Goal: Transaction & Acquisition: Purchase product/service

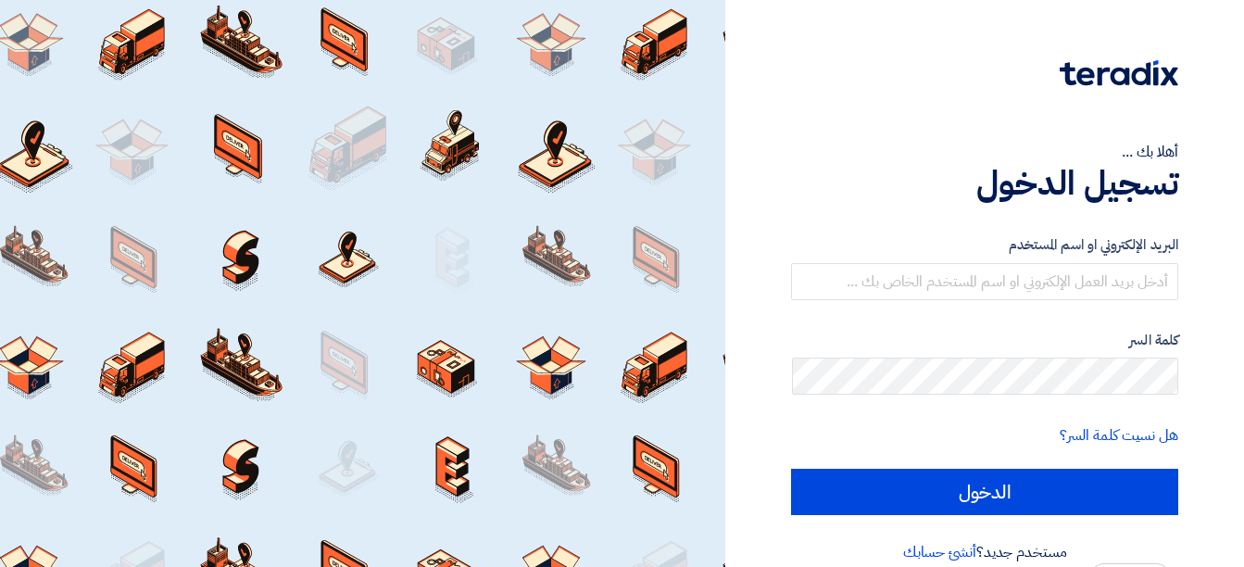
type input "[EMAIL_ADDRESS][DOMAIN_NAME]"
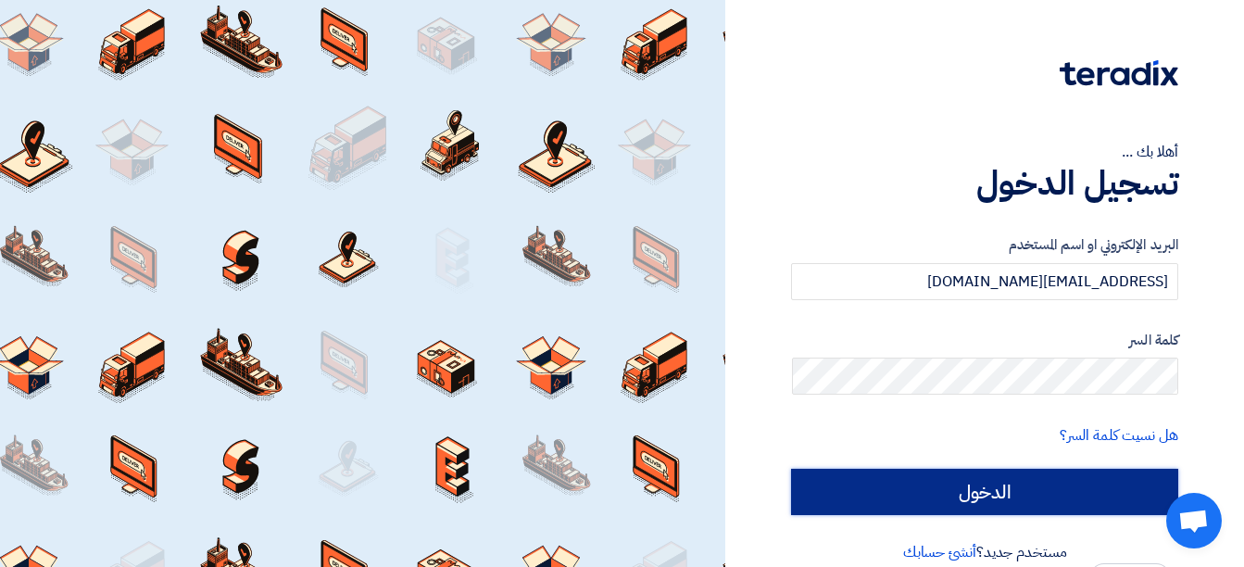
click at [1041, 504] on input "الدخول" at bounding box center [984, 492] width 387 height 46
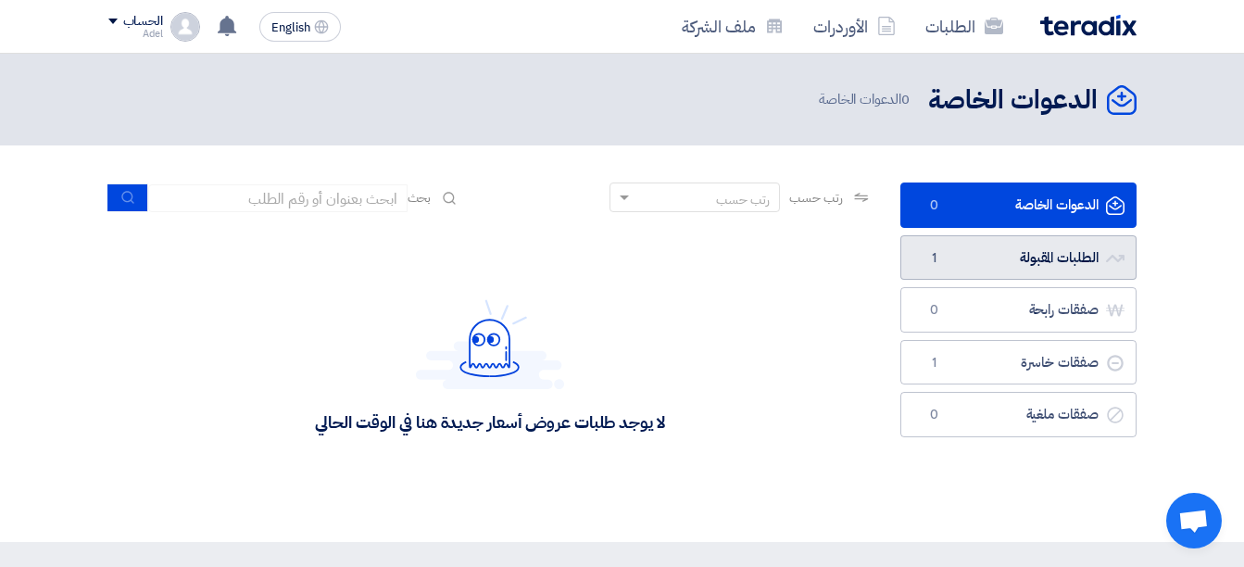
click at [1020, 253] on link "الطلبات المقبولة الطلبات المقبولة 1" at bounding box center [1018, 257] width 236 height 45
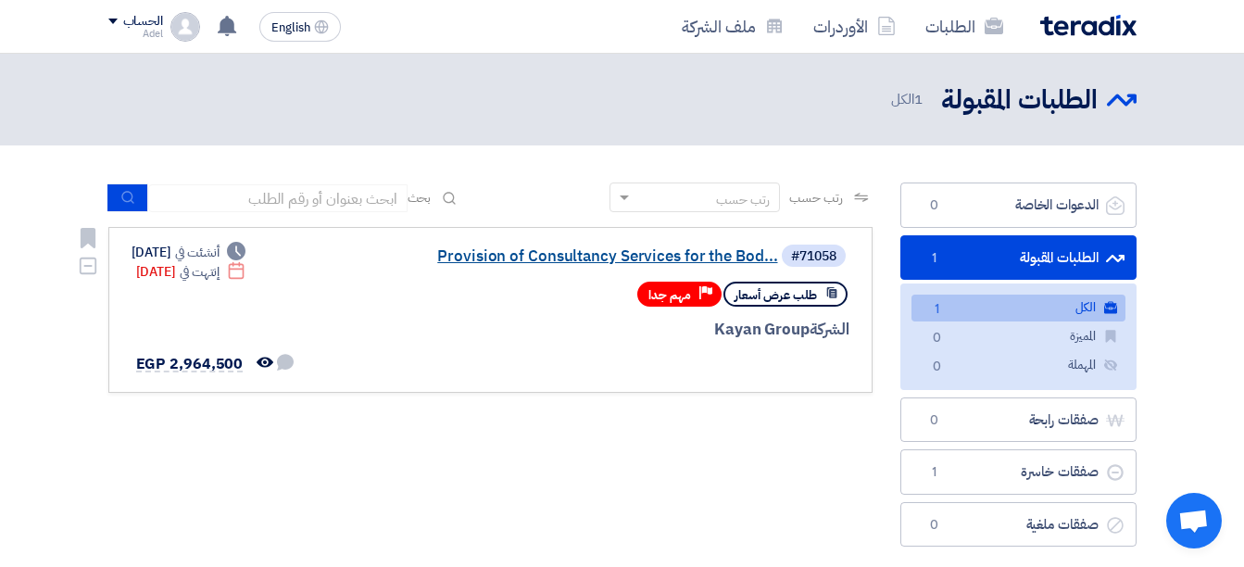
click at [646, 253] on link "Provision of Consultancy Services for the Bod..." at bounding box center [593, 256] width 371 height 17
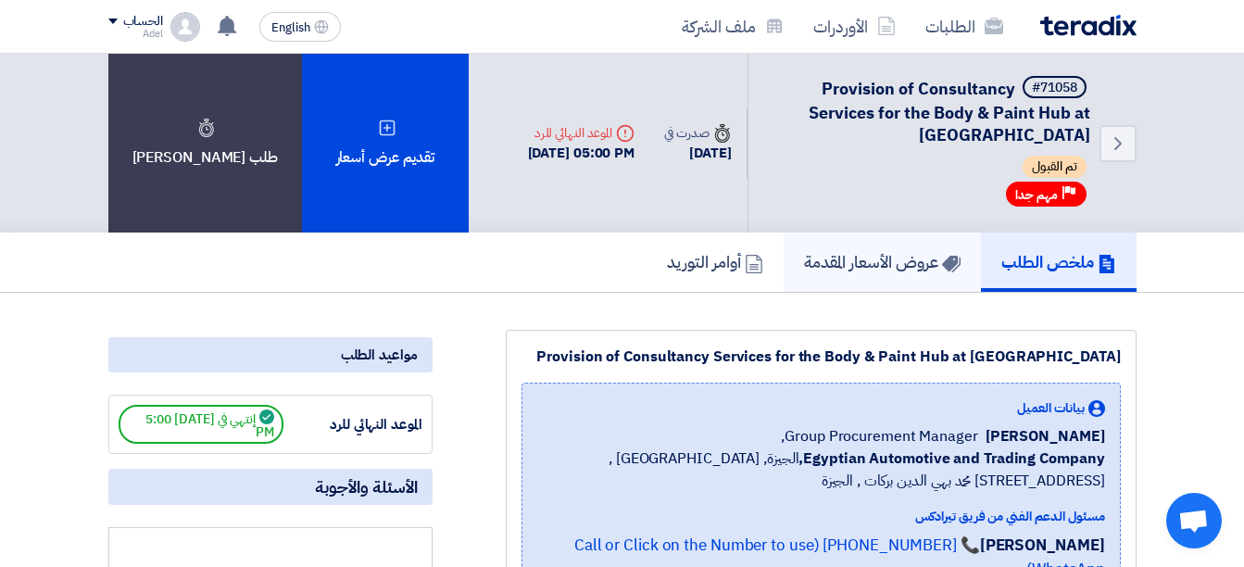
click at [867, 257] on h5 "عروض الأسعار المقدمة" at bounding box center [882, 261] width 157 height 21
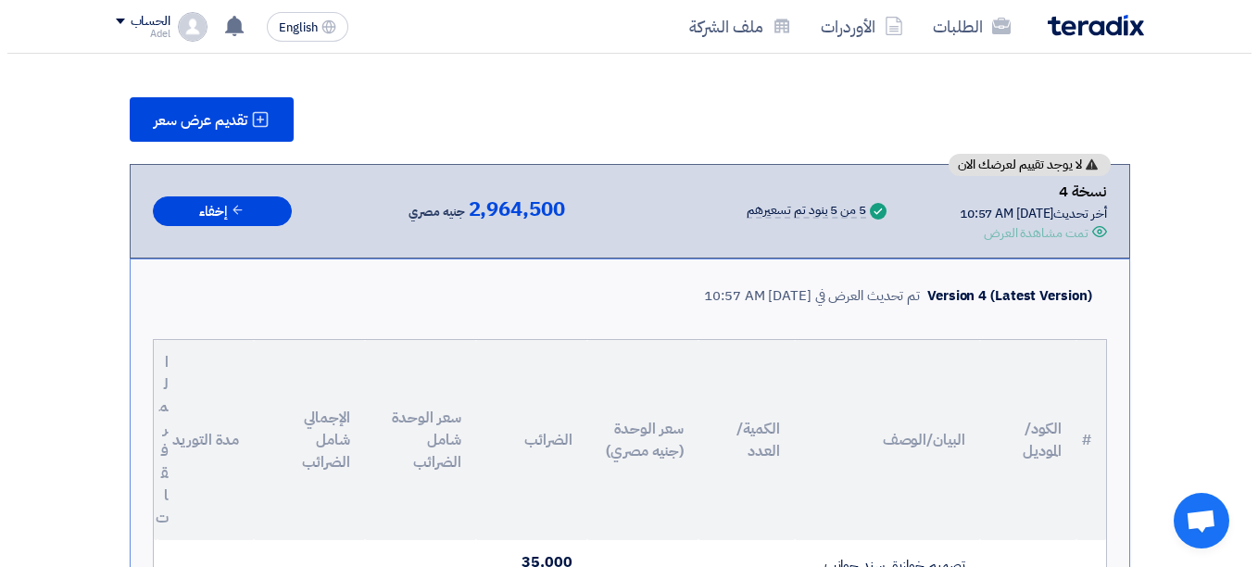
scroll to position [278, 0]
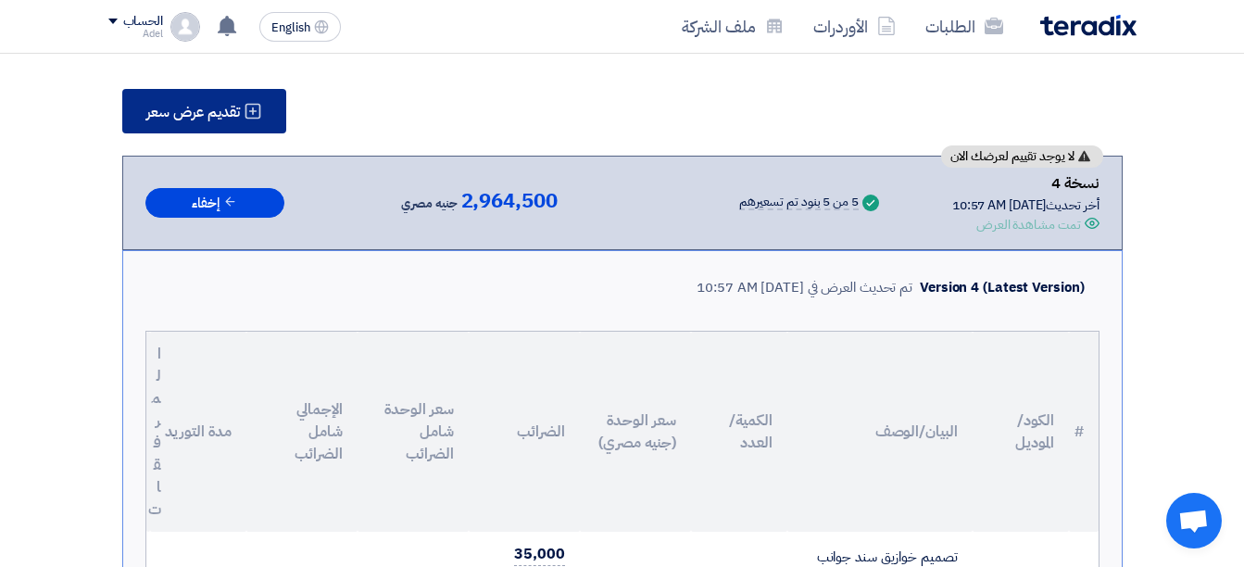
click at [258, 99] on button "تقديم عرض سعر" at bounding box center [204, 111] width 164 height 44
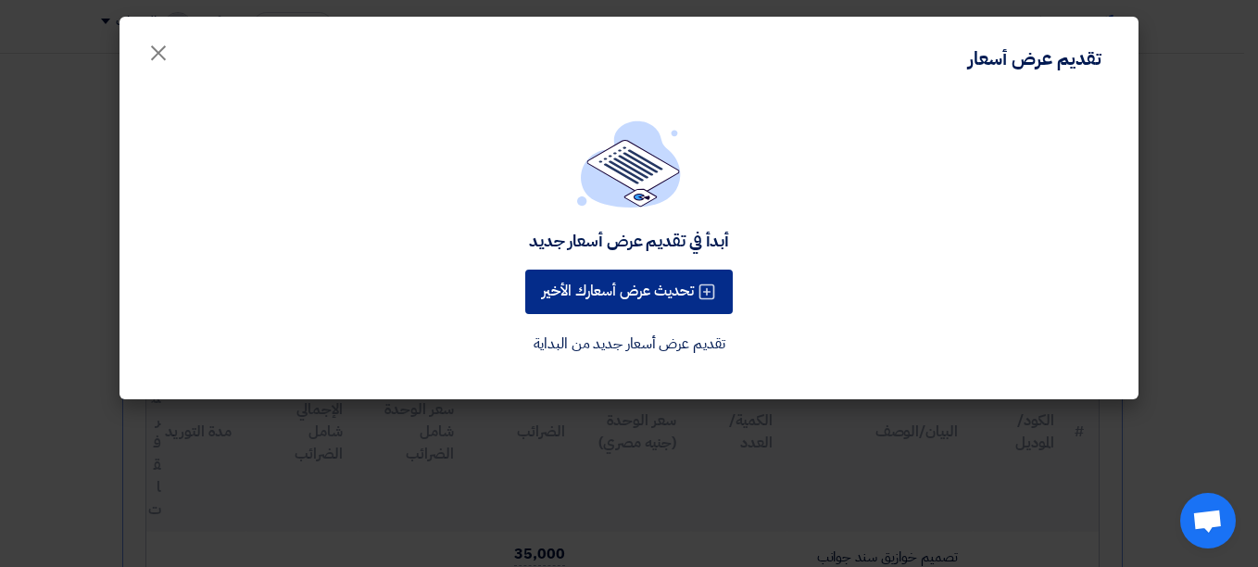
click at [660, 288] on button "تحديث عرض أسعارك الأخير" at bounding box center [628, 292] width 207 height 44
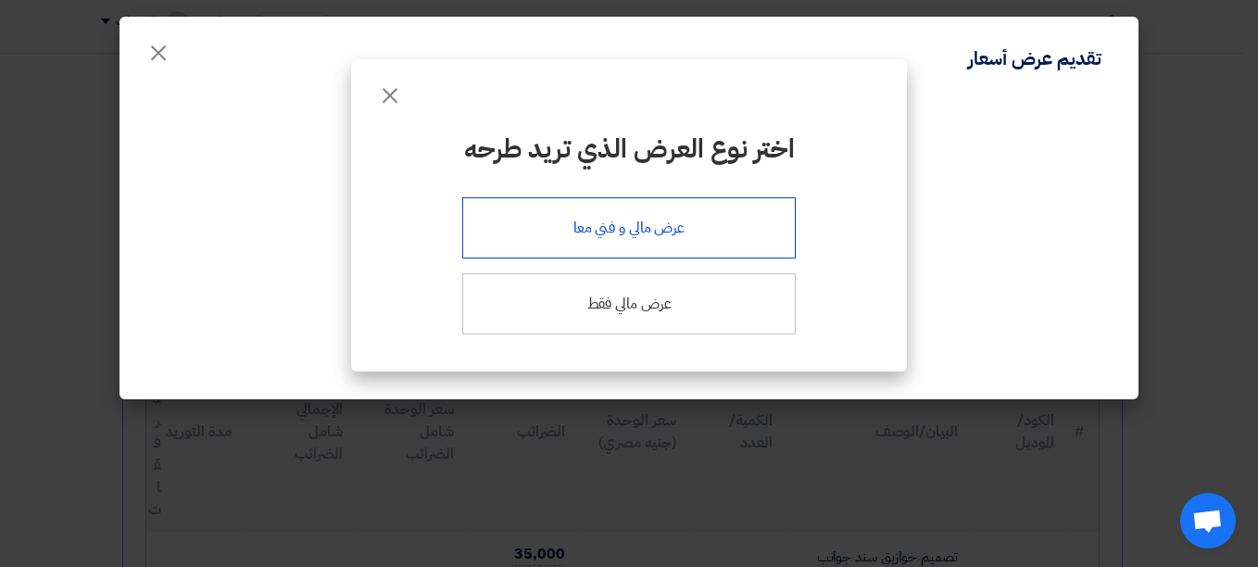
click at [755, 223] on div "عرض مالي و فني معا" at bounding box center [628, 227] width 333 height 61
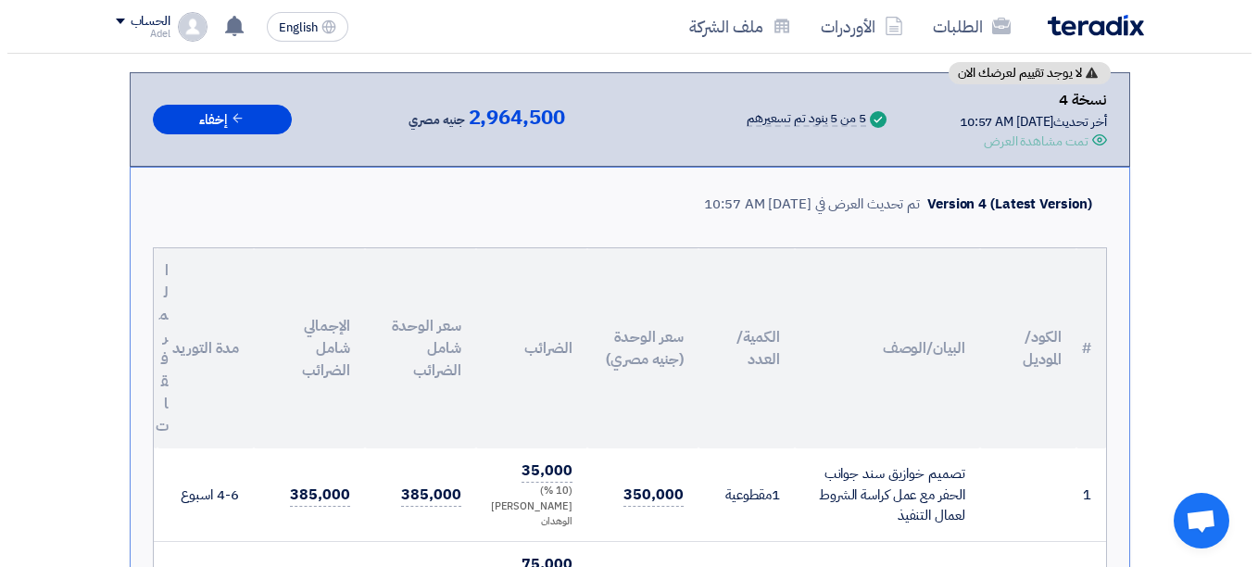
scroll to position [230, 0]
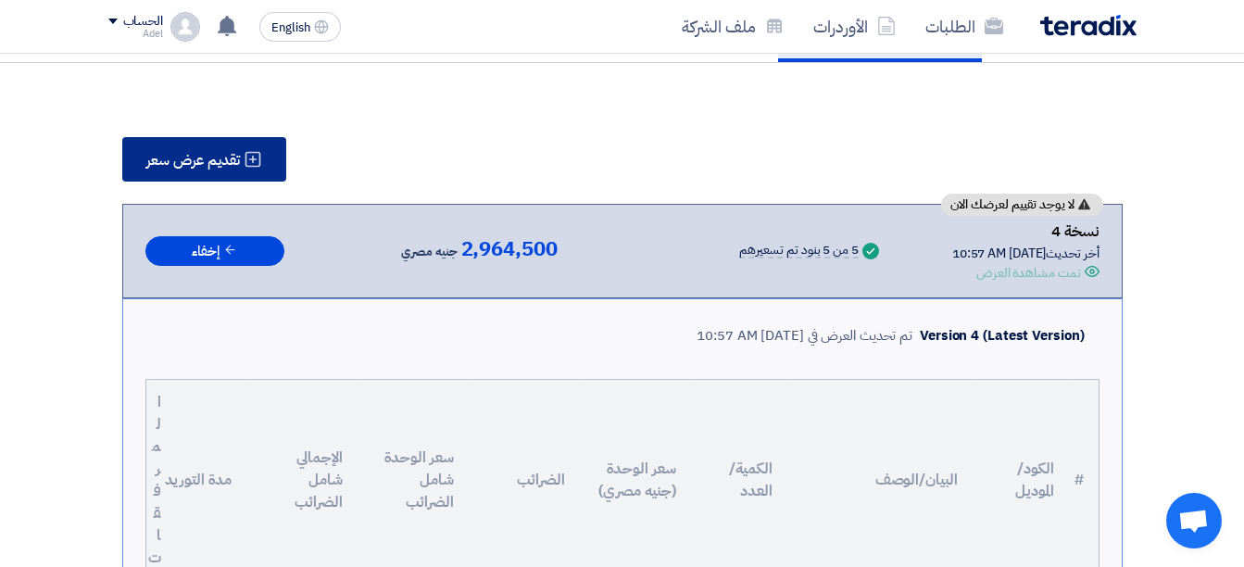
click at [229, 160] on span "تقديم عرض سعر" at bounding box center [193, 160] width 94 height 15
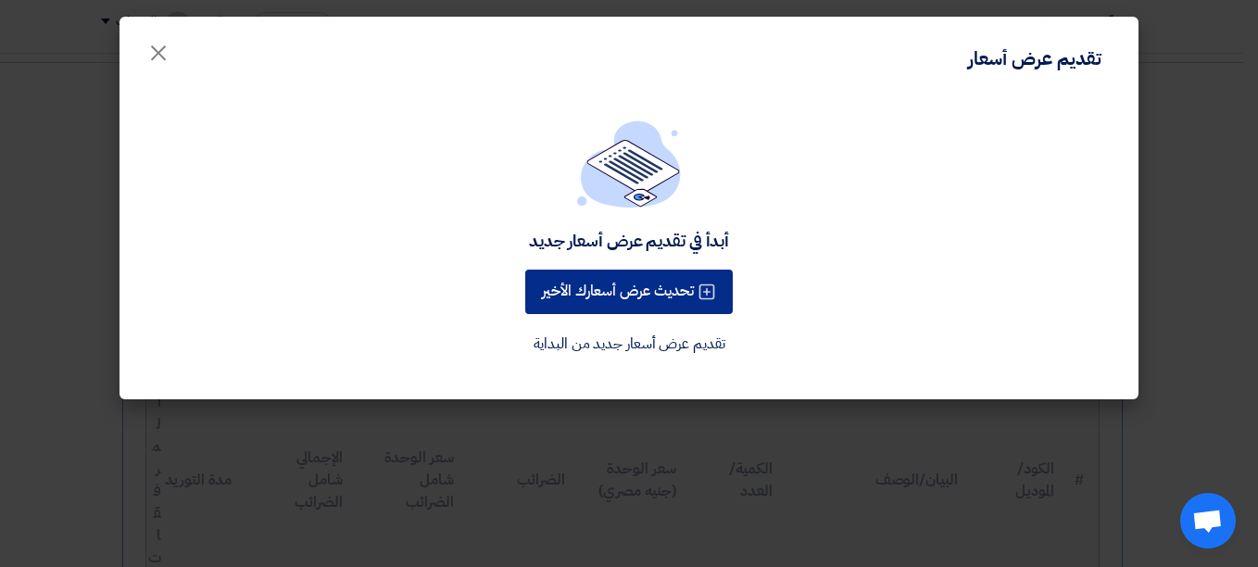
click at [669, 295] on button "تحديث عرض أسعارك الأخير" at bounding box center [628, 292] width 207 height 44
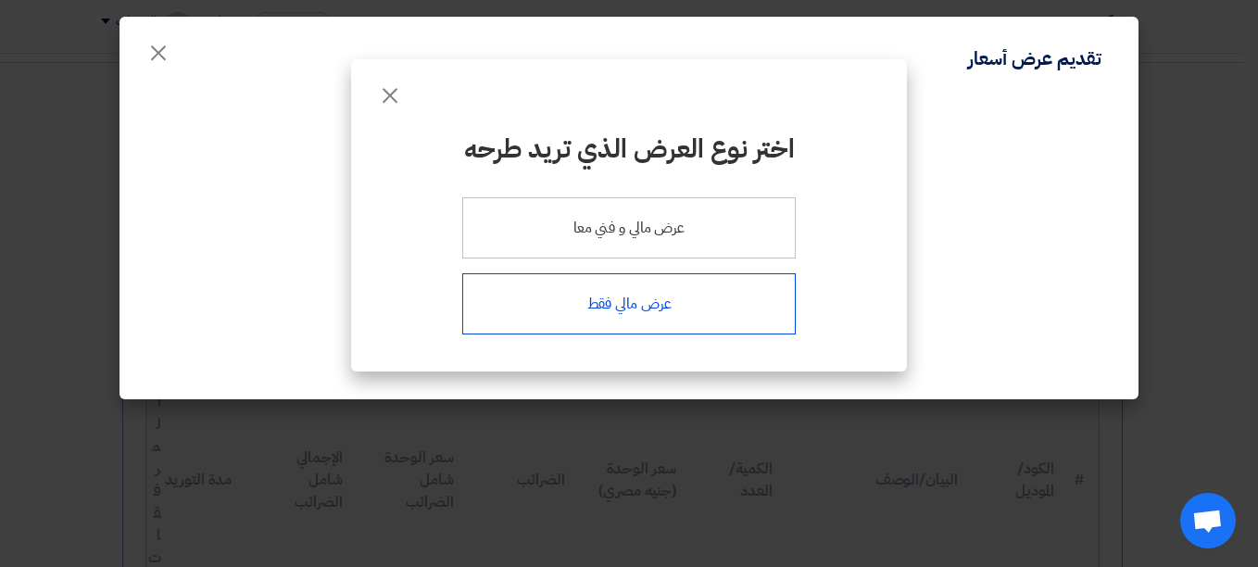
click at [661, 307] on div "عرض مالي فقط" at bounding box center [628, 303] width 333 height 61
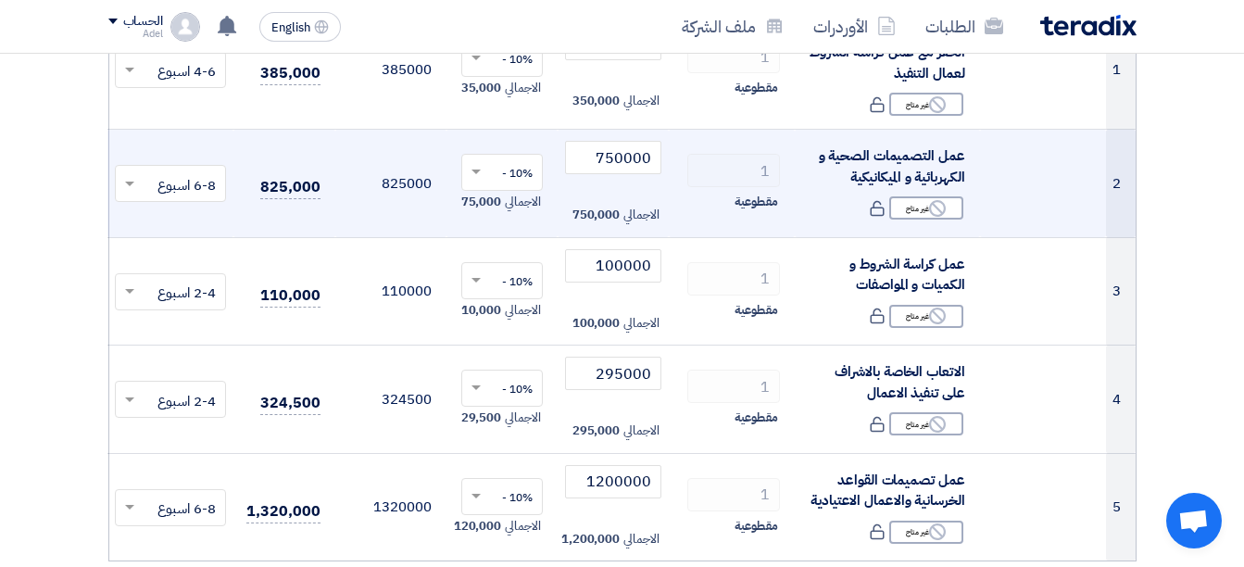
scroll to position [463, 0]
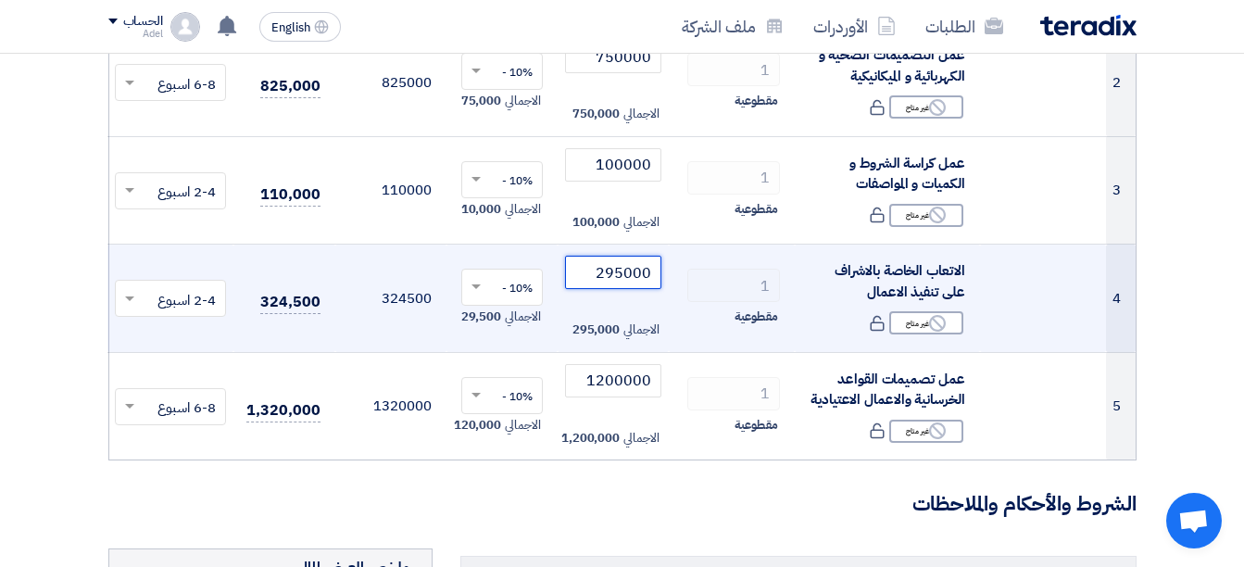
click at [609, 278] on input "295000" at bounding box center [613, 272] width 96 height 33
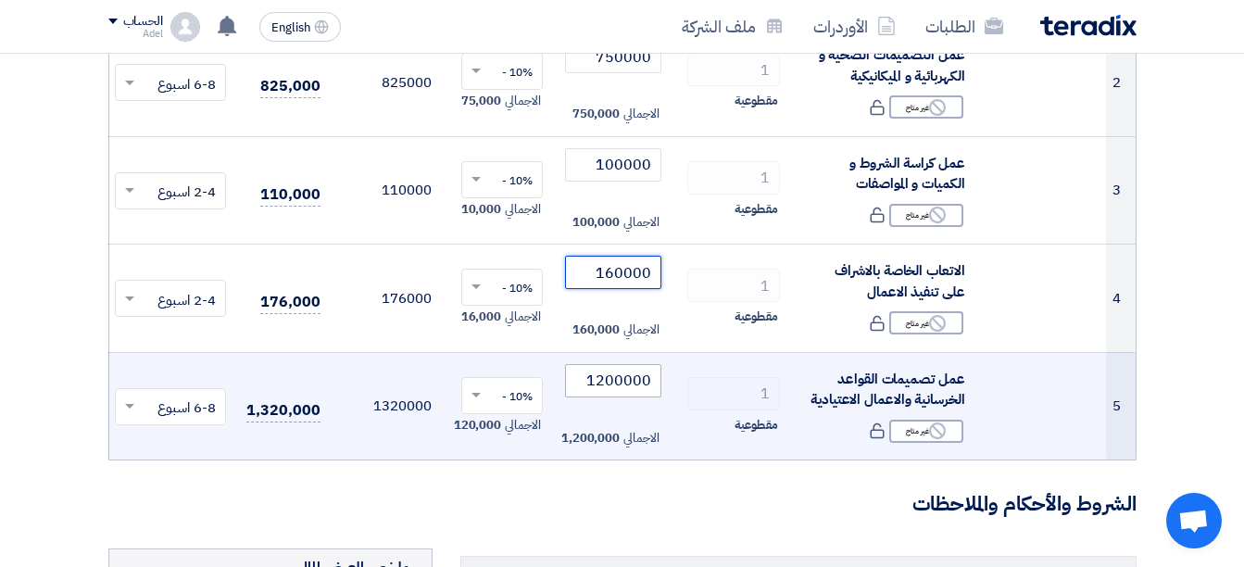
type input "160000"
click at [605, 389] on input "1200000" at bounding box center [613, 380] width 96 height 33
click at [613, 385] on input "1200000" at bounding box center [613, 380] width 96 height 33
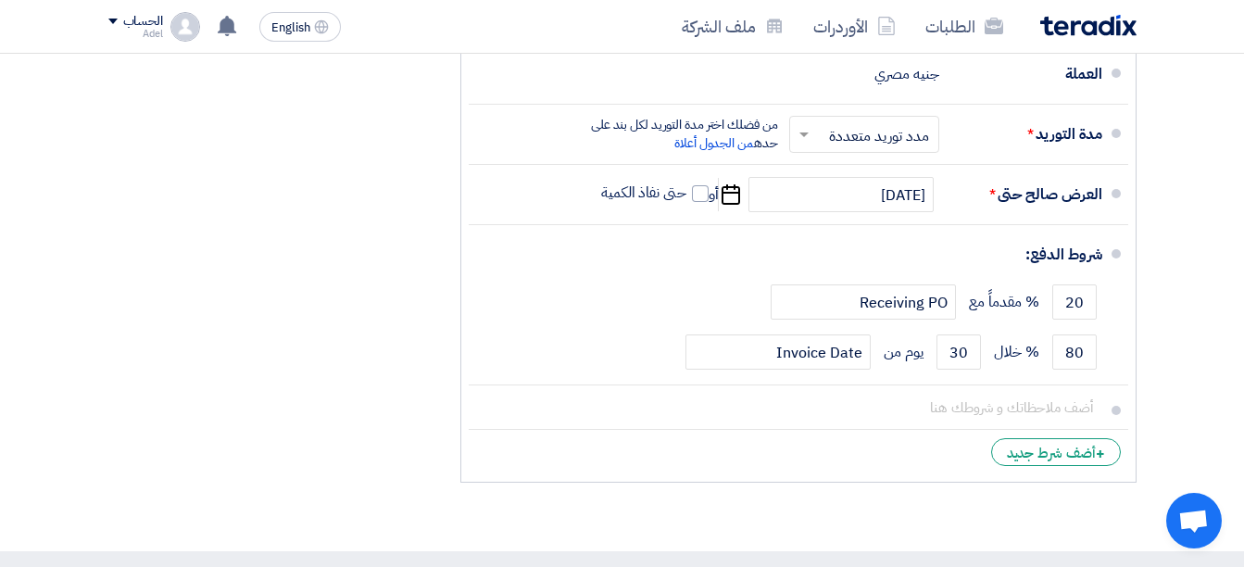
scroll to position [1482, 0]
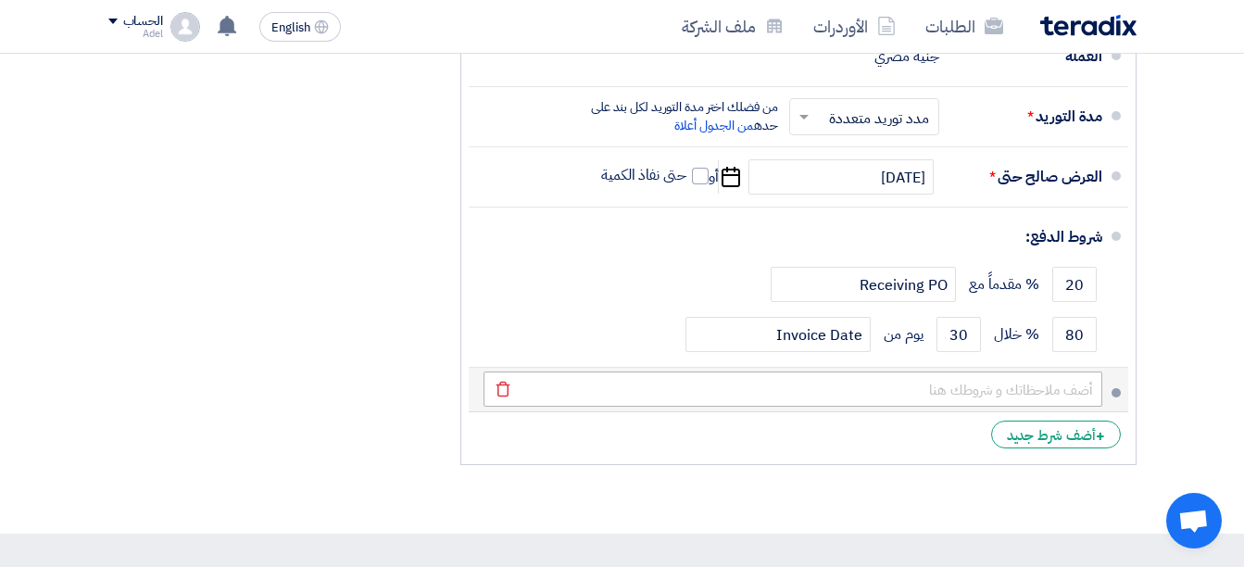
type input "700000"
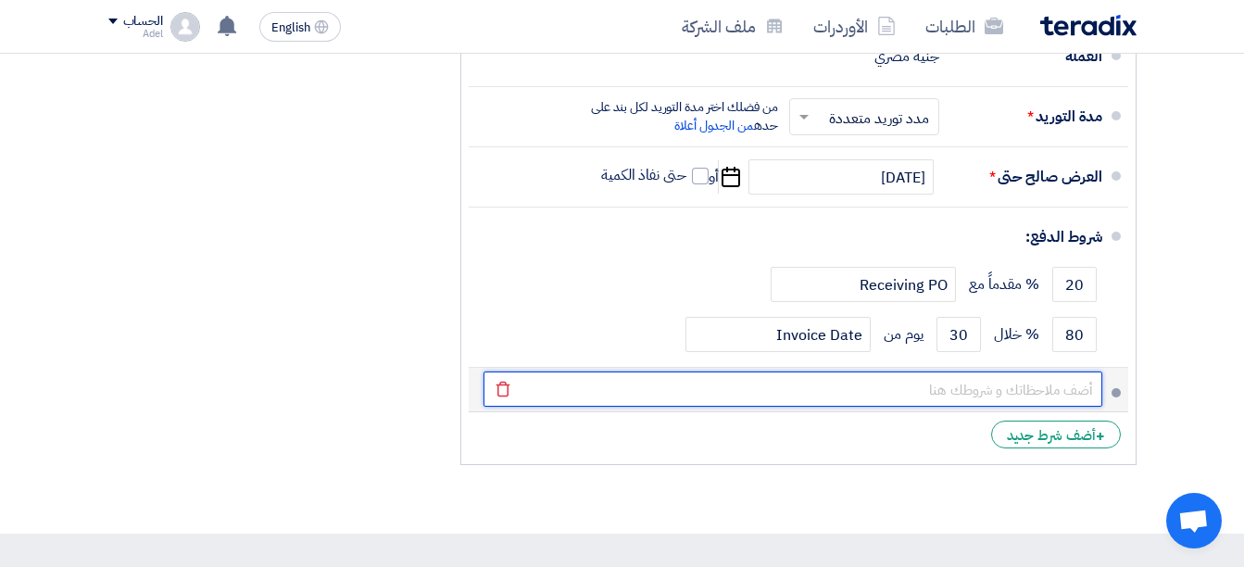
click at [714, 407] on input "text" at bounding box center [793, 388] width 619 height 35
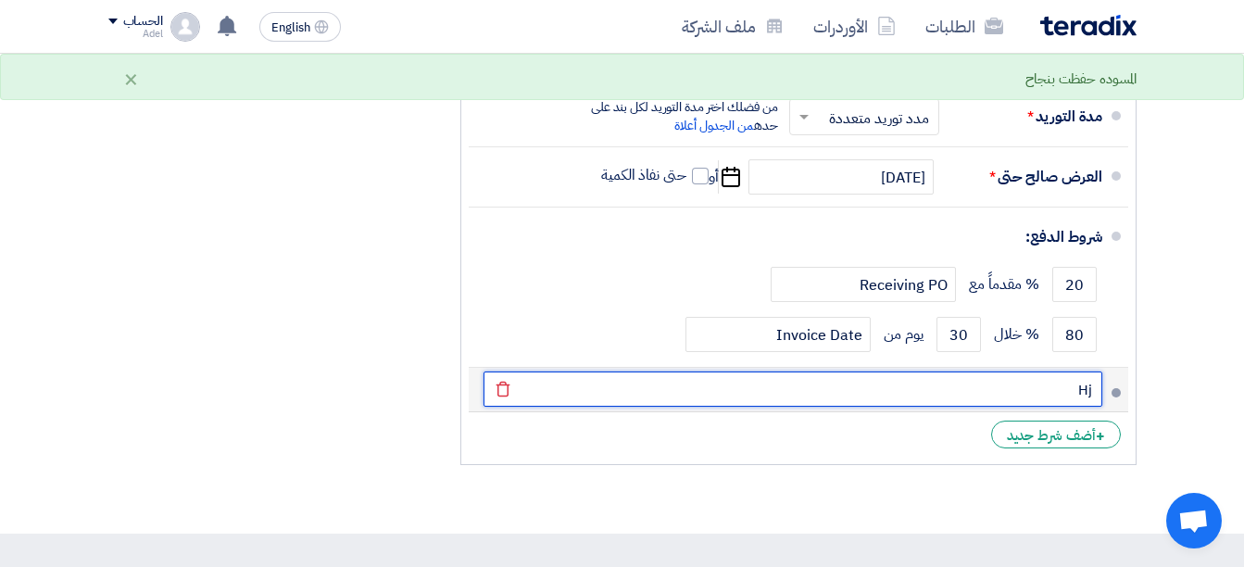
type input "H"
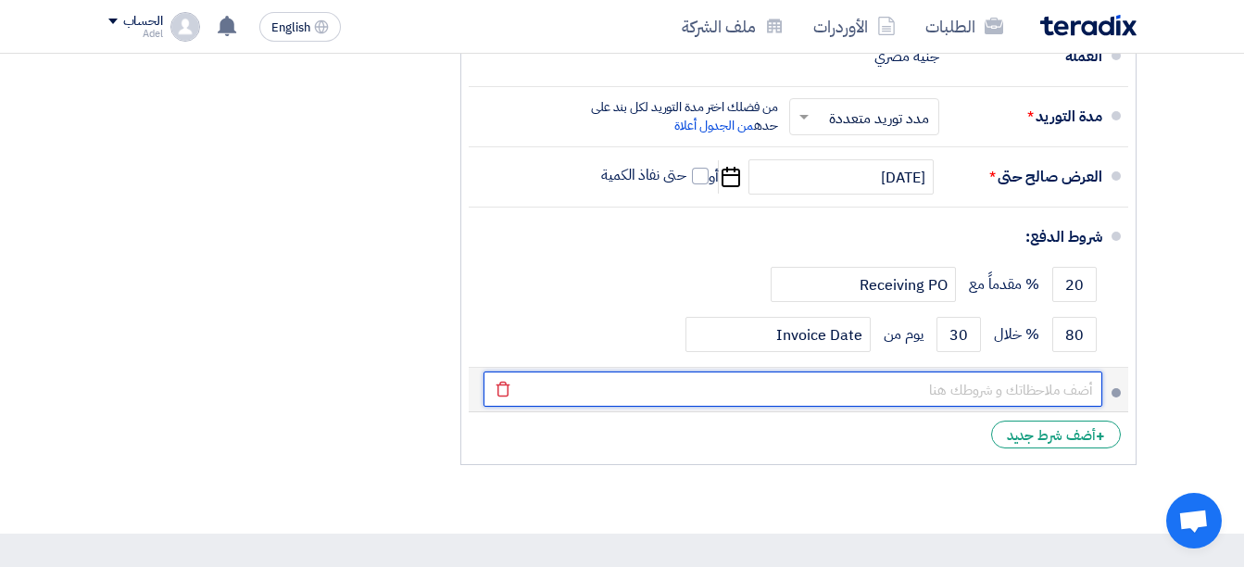
click at [1023, 405] on input "text" at bounding box center [793, 388] width 619 height 35
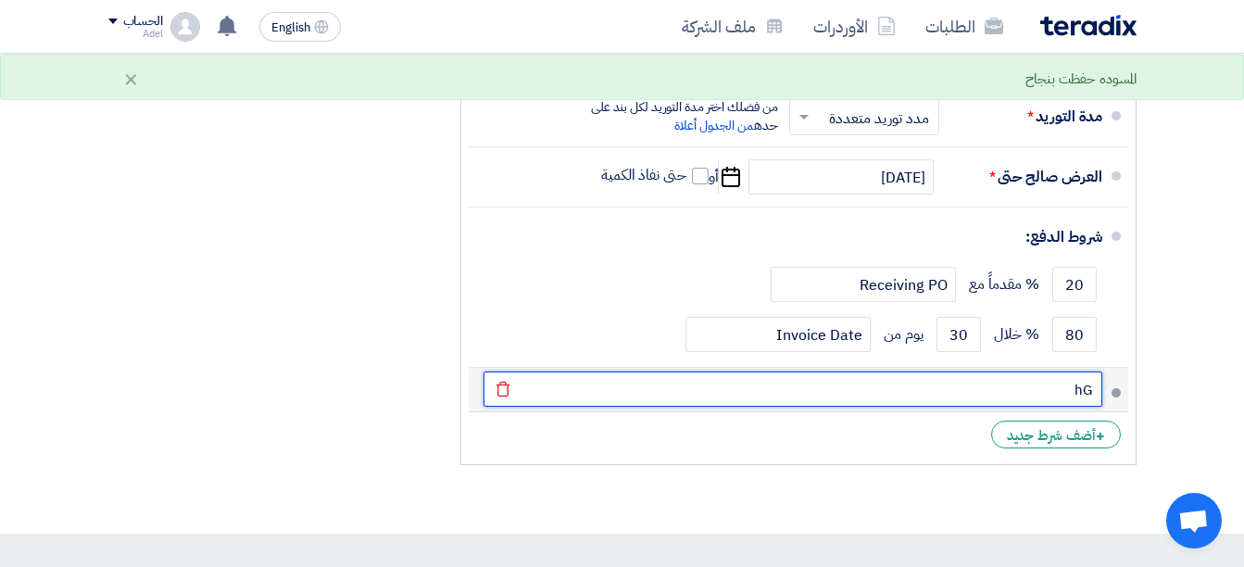
type input "h"
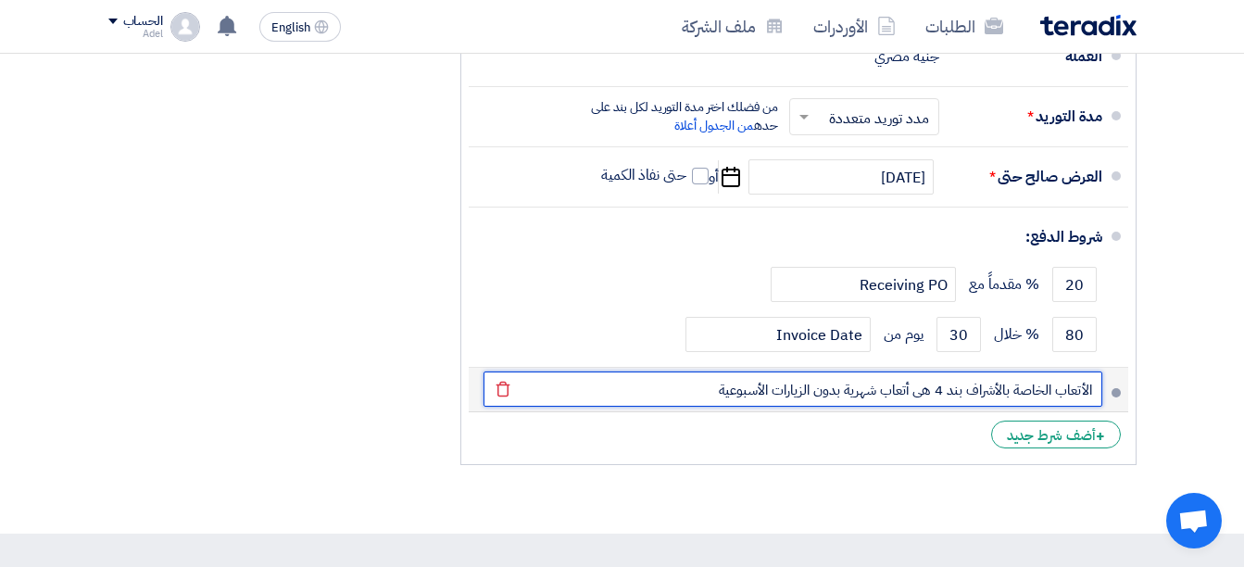
type input "الأتعاب الخاصة بالأشراف بند 4 هى أتعاب شهرية بدون الزيارات الأسبوعية"
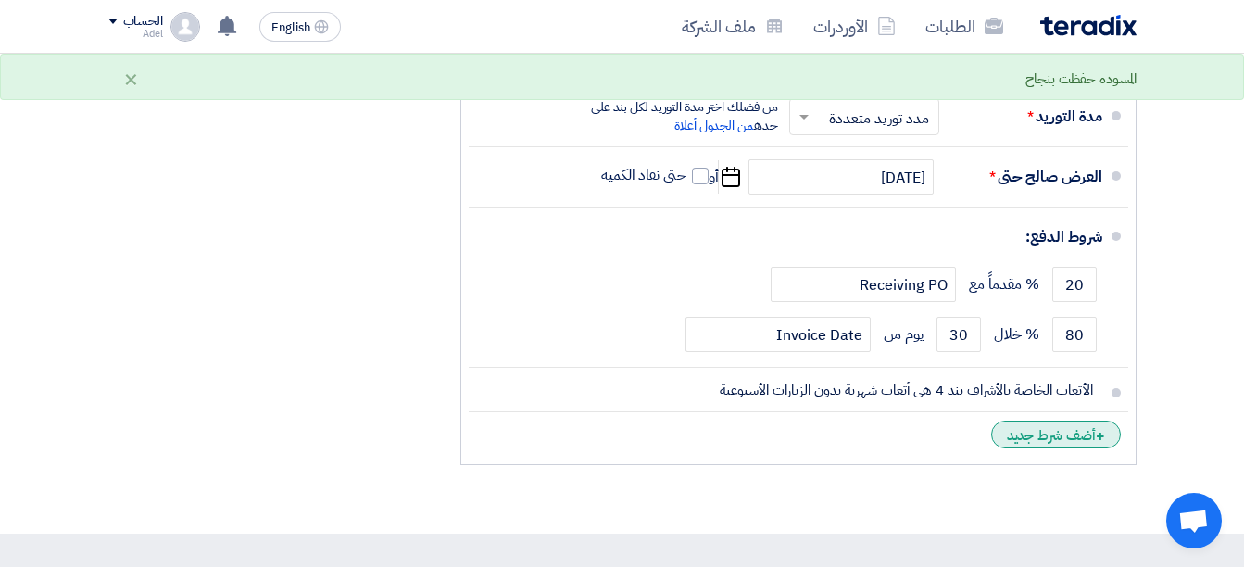
click at [1027, 448] on div "+ أضف شرط جديد" at bounding box center [1056, 435] width 130 height 28
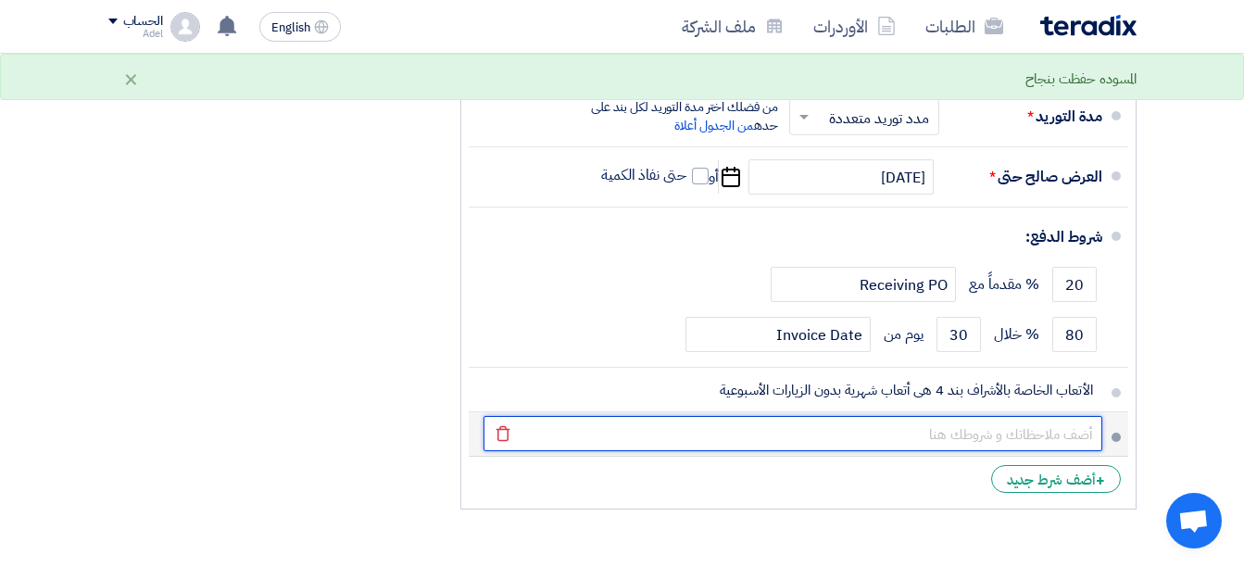
click at [1020, 439] on input "text" at bounding box center [793, 433] width 619 height 35
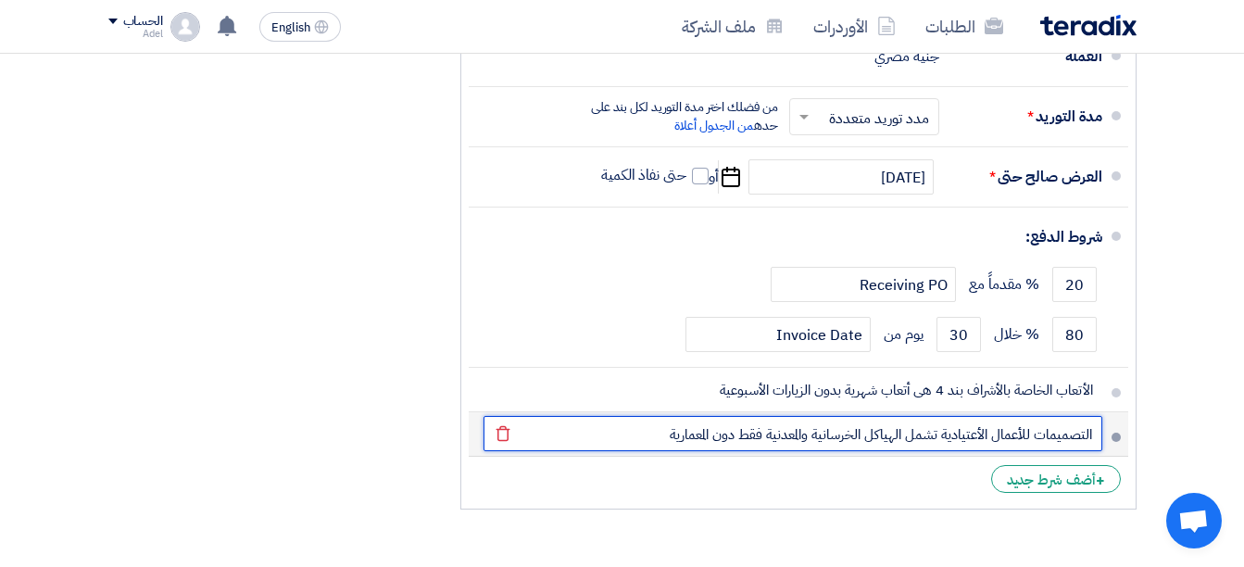
click at [936, 445] on input "التصميمات للأعمال الأعتيادية تشمل الهياكل الخرسانية والمعدنية فقط دون المعمارية" at bounding box center [793, 433] width 619 height 35
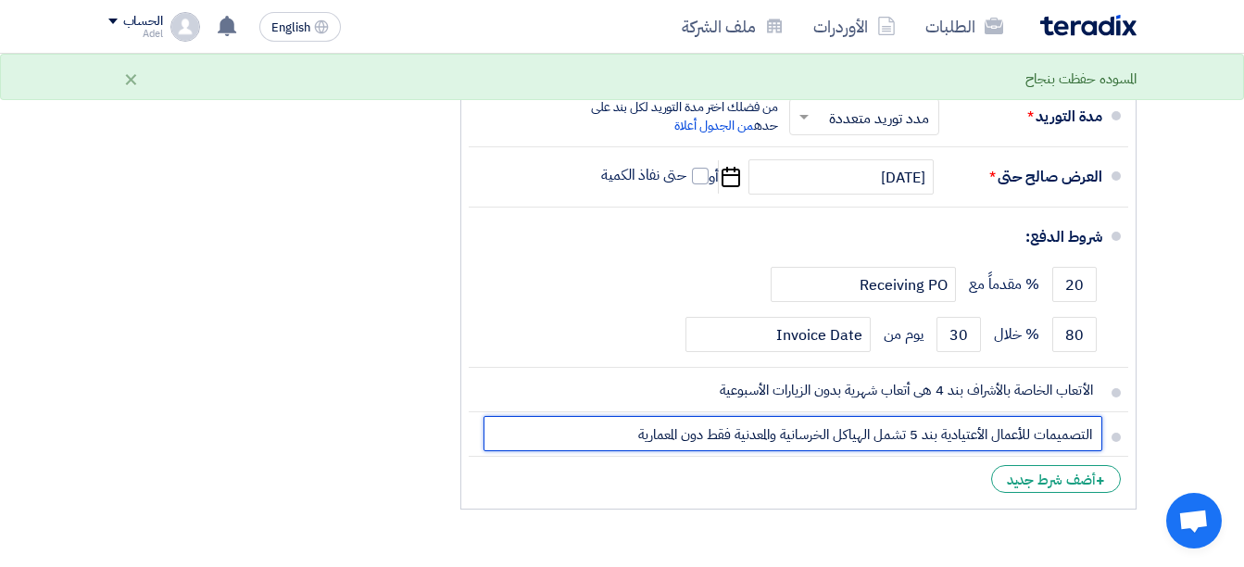
type input "التصميمات للأعمال الأعتيادية بند 5 تشمل الهياكل الخرسانية والمعدنية فقط دون الم…"
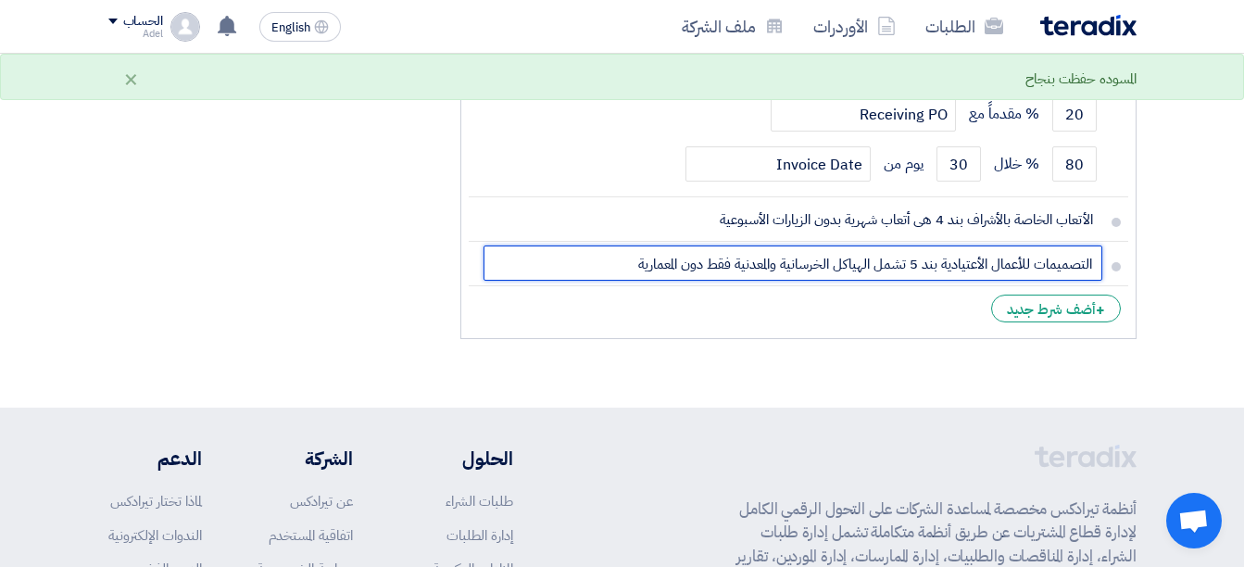
scroll to position [1667, 0]
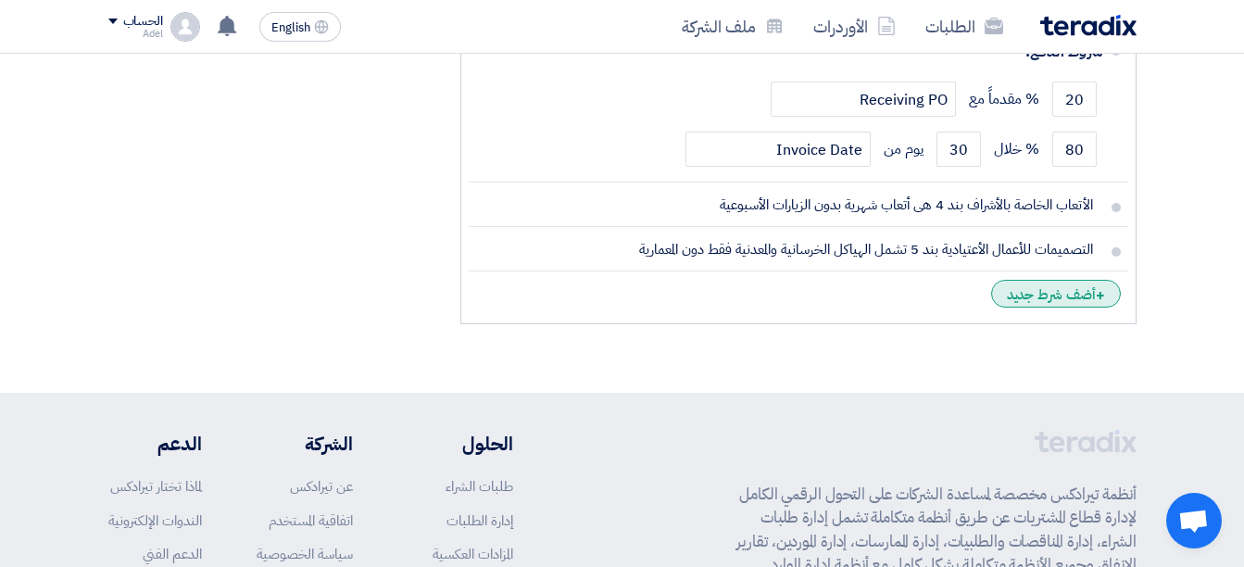
click at [1059, 308] on div "+ أضف شرط جديد" at bounding box center [1056, 294] width 130 height 28
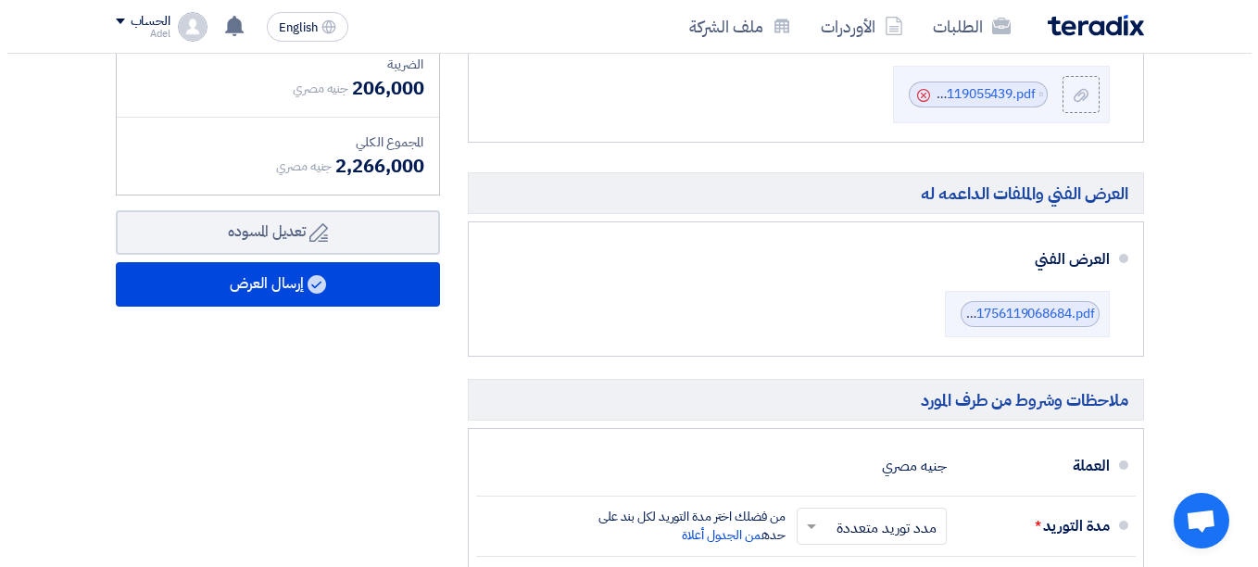
scroll to position [1019, 0]
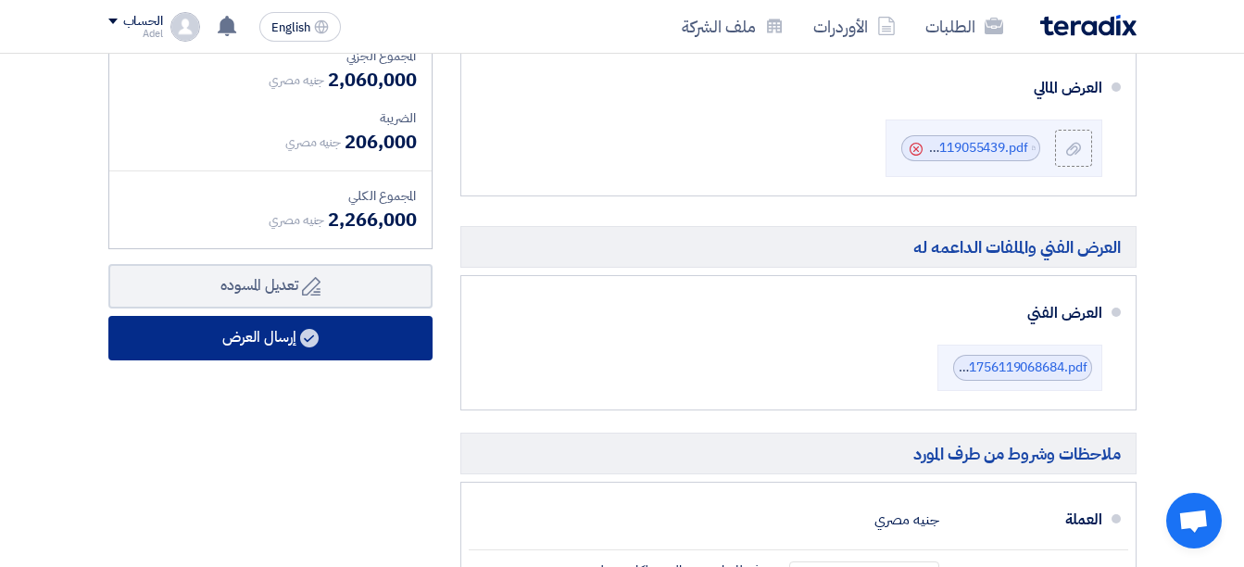
click at [316, 347] on use at bounding box center [309, 338] width 19 height 19
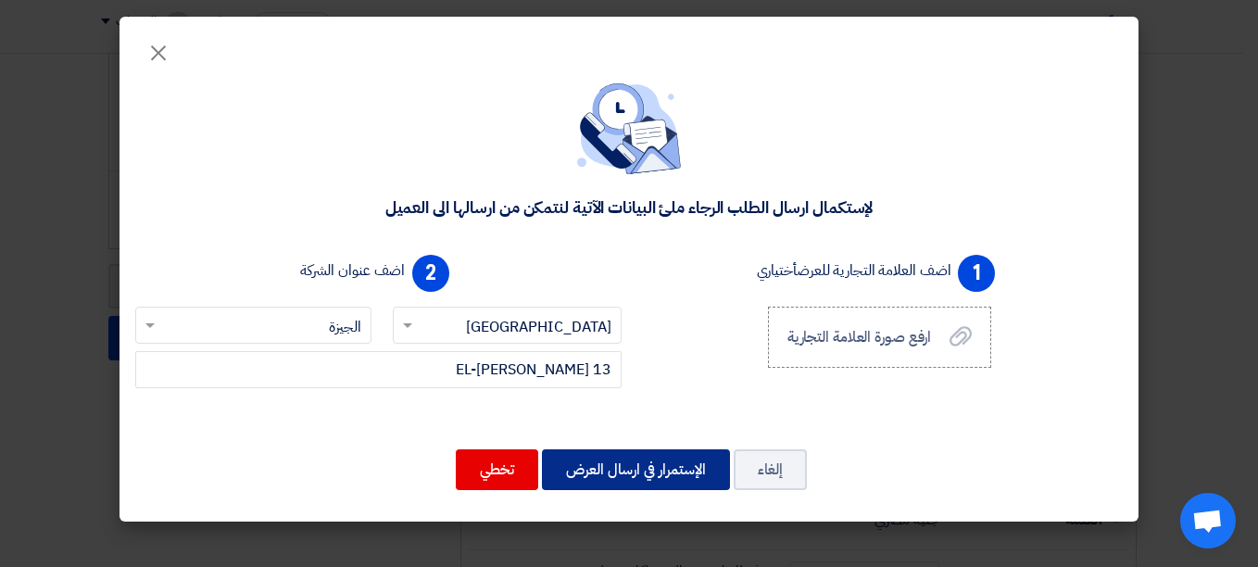
click at [659, 471] on button "الإستمرار في ارسال العرض" at bounding box center [636, 469] width 188 height 41
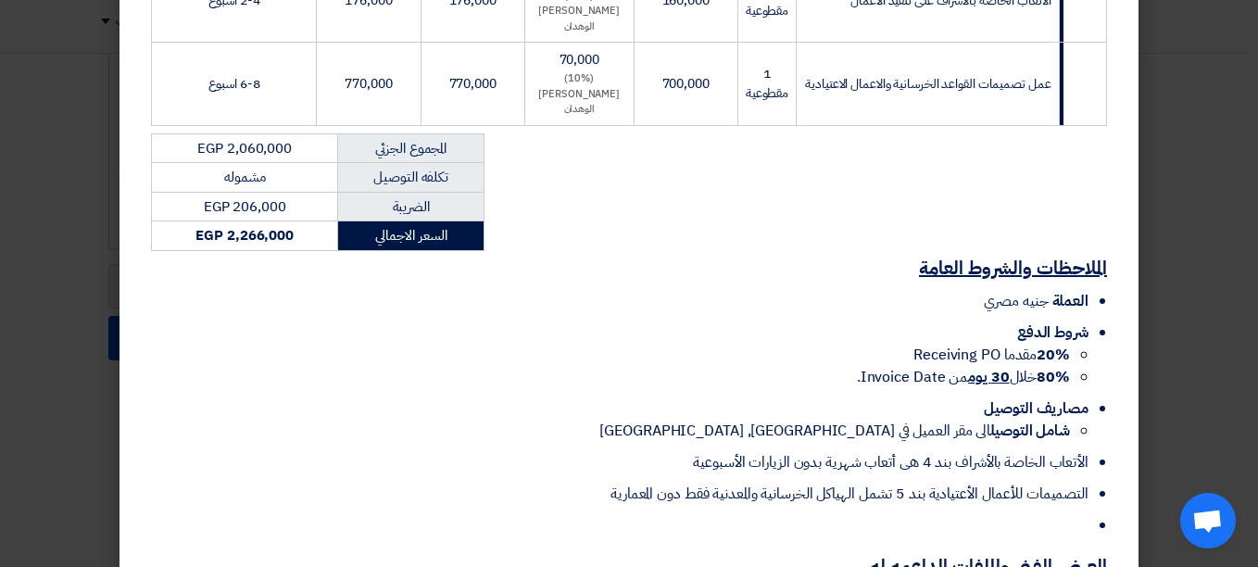
scroll to position [974, 0]
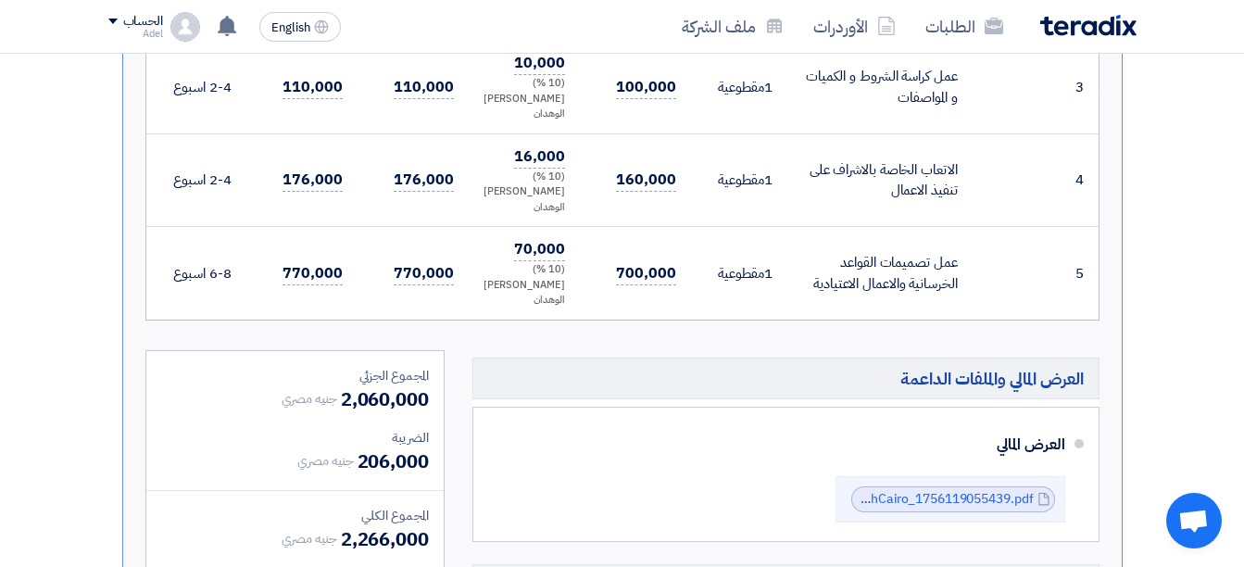
scroll to position [1204, 0]
